Goal: Task Accomplishment & Management: Complete application form

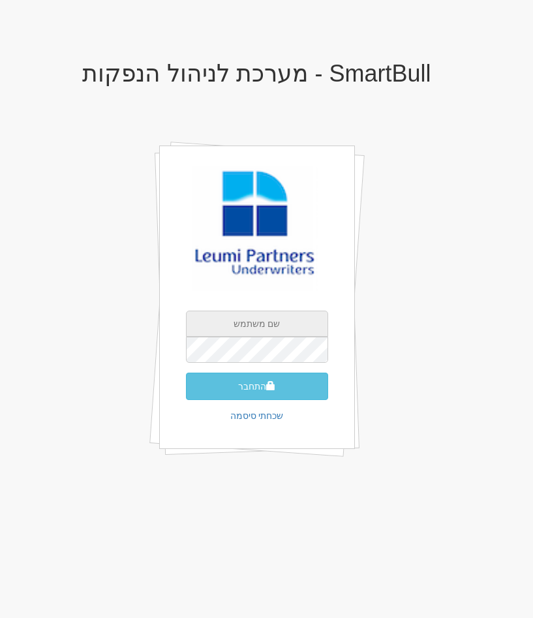
click at [277, 322] on input "text" at bounding box center [257, 324] width 142 height 26
type input "[EMAIL_ADDRESS][DOMAIN_NAME]"
click at [186, 373] on button "התחבר" at bounding box center [257, 386] width 142 height 27
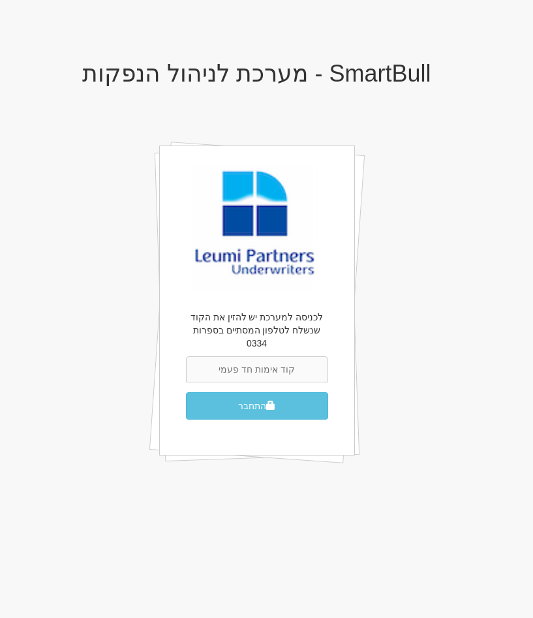
click at [258, 359] on input "text" at bounding box center [257, 369] width 142 height 26
type input "454065"
click at [186, 392] on button "התחבר" at bounding box center [257, 405] width 142 height 27
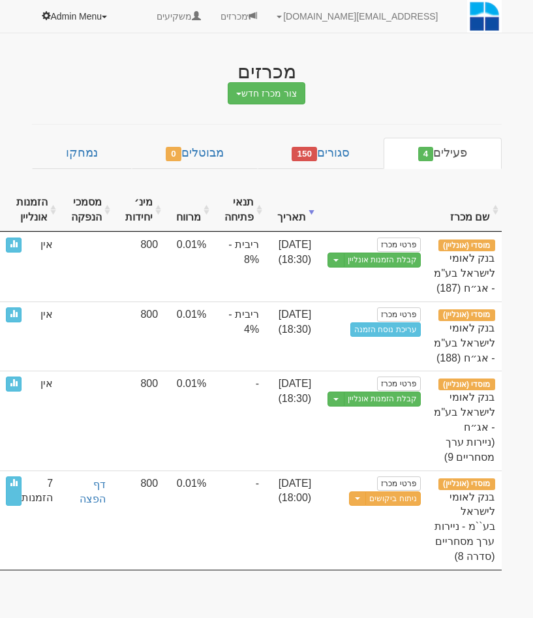
click at [85, 22] on link "Admin Menu" at bounding box center [75, 16] width 87 height 33
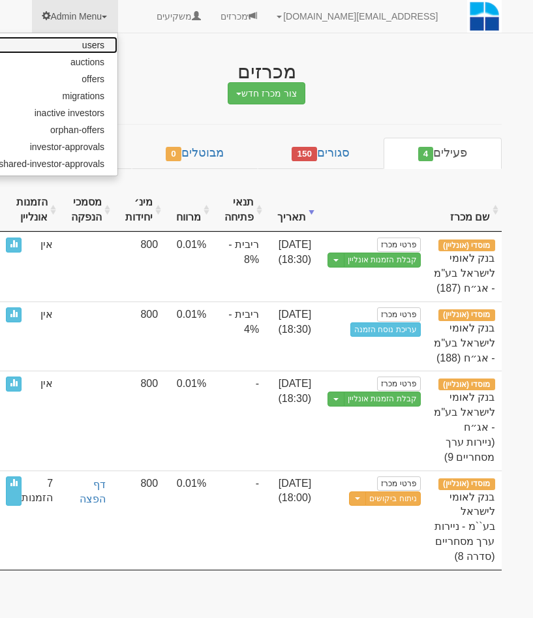
click at [101, 50] on link "users" at bounding box center [52, 45] width 132 height 17
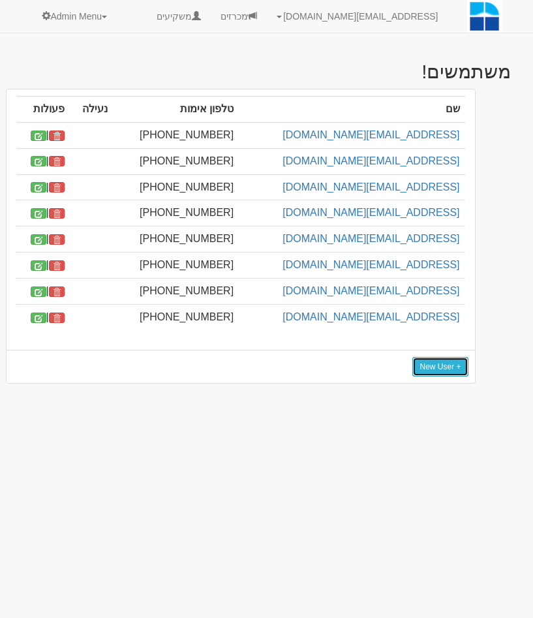
click at [444, 362] on link "+ New User" at bounding box center [440, 367] width 55 height 20
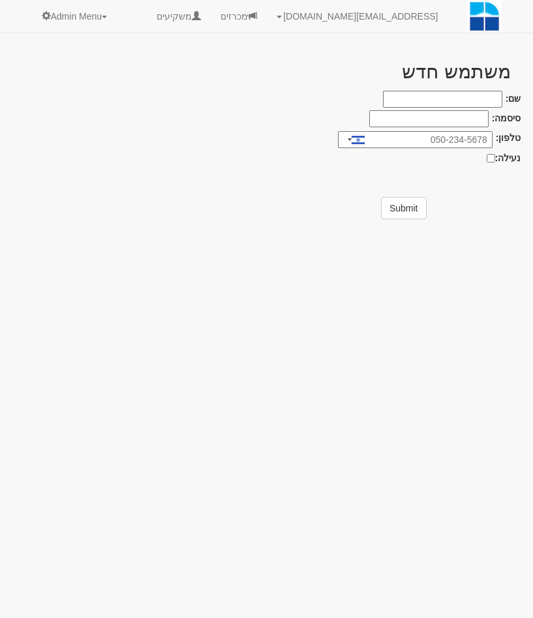
click at [476, 96] on input "שם:" at bounding box center [442, 99] width 119 height 17
type input "mor@smartbull.co.il"
click at [462, 119] on input "123456S" at bounding box center [428, 118] width 119 height 17
type input "123456"
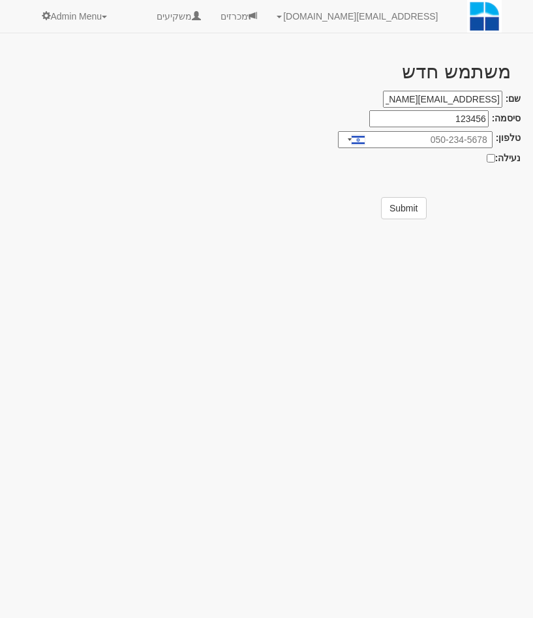
click at [482, 139] on input "טלפון:" at bounding box center [415, 139] width 155 height 17
type input "0523868813"
click at [405, 214] on button "Submit" at bounding box center [404, 208] width 46 height 22
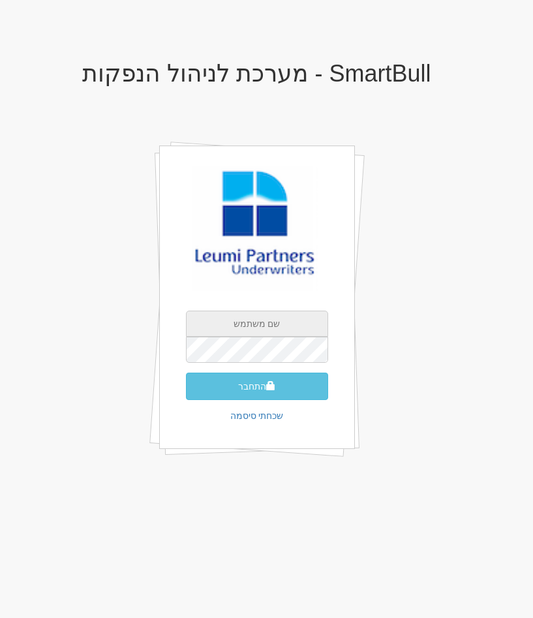
click at [257, 325] on input "text" at bounding box center [257, 324] width 142 height 26
type input "[EMAIL_ADDRESS][DOMAIN_NAME]"
click at [186, 373] on button "התחבר" at bounding box center [257, 386] width 142 height 27
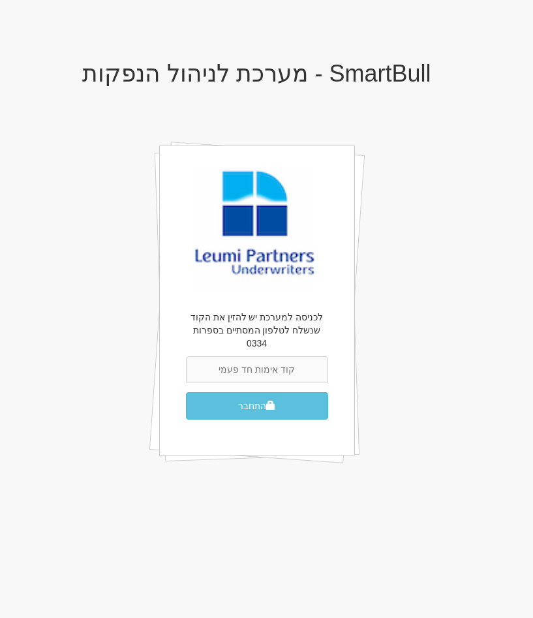
click at [262, 356] on input "text" at bounding box center [257, 369] width 142 height 26
type input "866970"
click at [186, 392] on button "התחבר" at bounding box center [257, 405] width 142 height 27
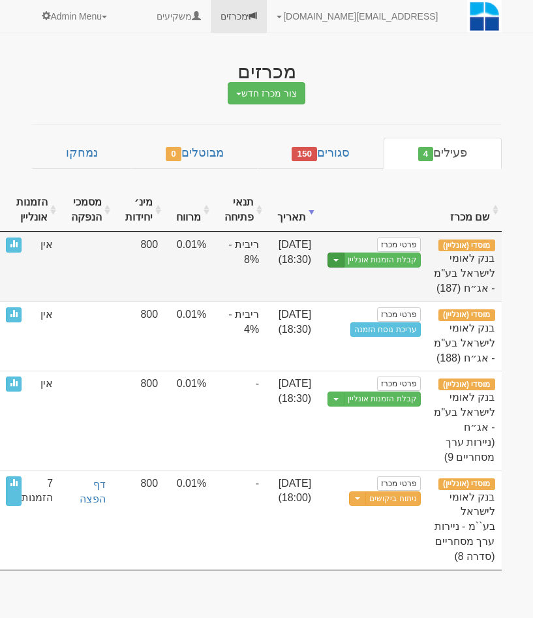
click at [339, 260] on span "button" at bounding box center [336, 260] width 5 height 3
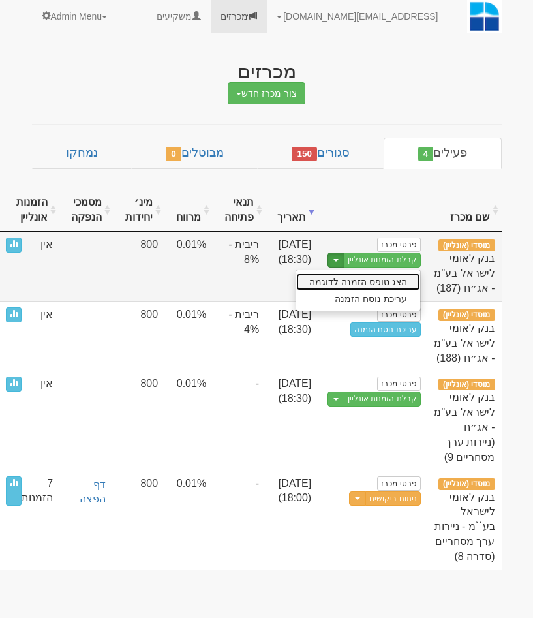
click at [348, 276] on link "הצג טופס הזמנה לדוגמה" at bounding box center [358, 282] width 124 height 17
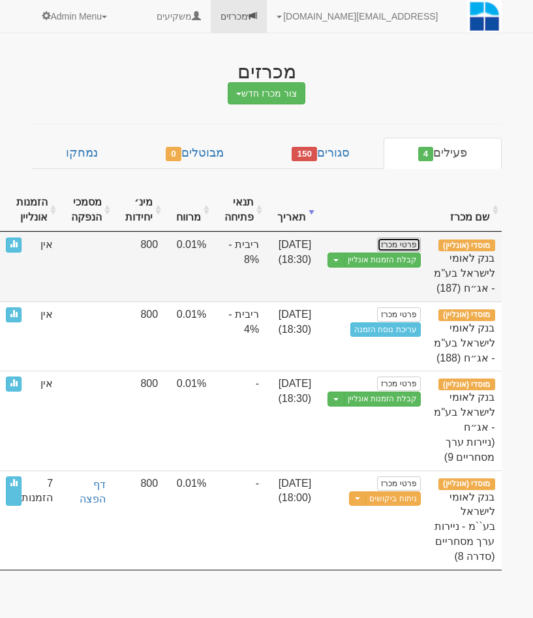
click at [409, 247] on link "פרטי מכרז" at bounding box center [398, 245] width 43 height 14
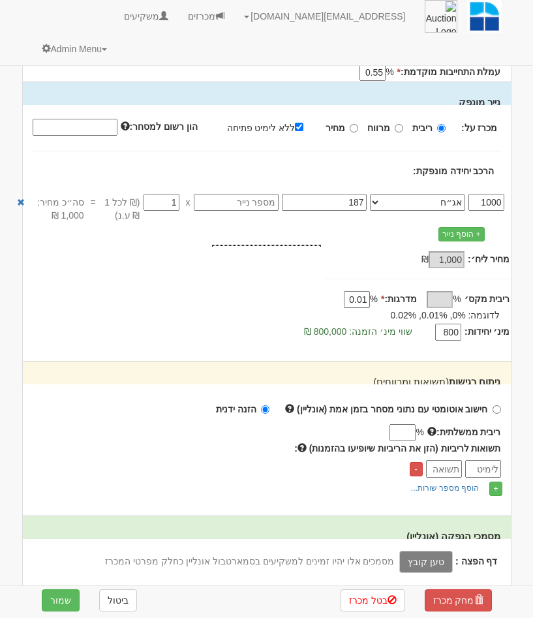
scroll to position [348, 0]
